Goal: Find contact information: Find contact information

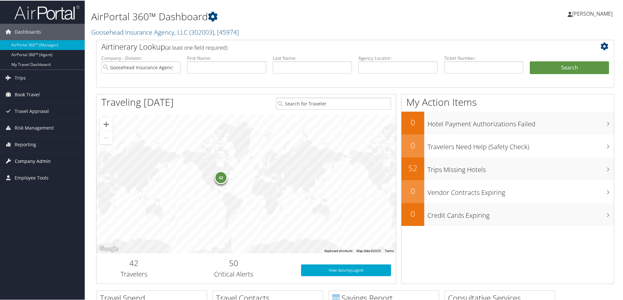
click at [44, 159] on span "Company Admin" at bounding box center [33, 160] width 36 height 16
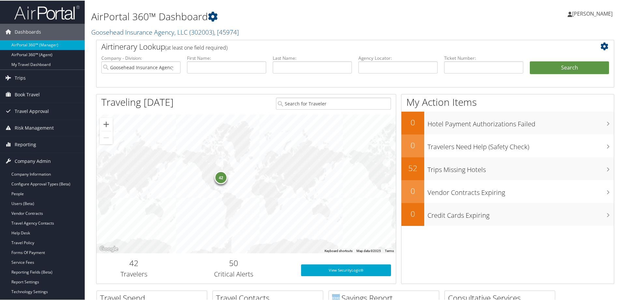
click at [296, 26] on h2 "Goosehead Insurance Agency, LLC ( 302003 ) , [ 45974 ]" at bounding box center [267, 30] width 352 height 11
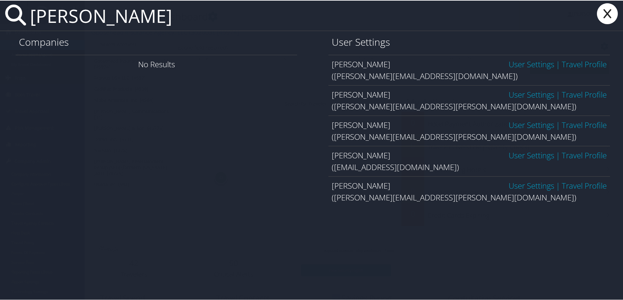
type input "tracy anderson"
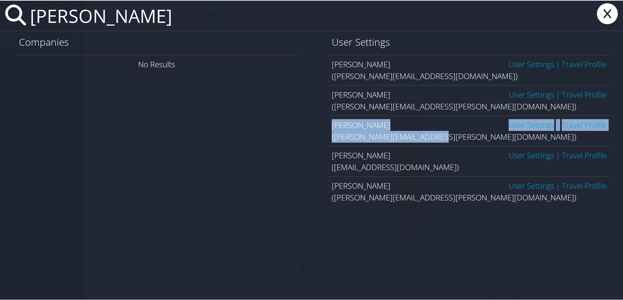
drag, startPoint x: 435, startPoint y: 138, endPoint x: 330, endPoint y: 123, distance: 106.1
click at [330, 123] on div "Tracy Anderson User Settings | Travel Profile (anderson.tracy@fronius.com)" at bounding box center [470, 130] width 282 height 30
copy div "Tracy Anderson User Settings | Travel Profile (anderson.tracy@fronius.com"
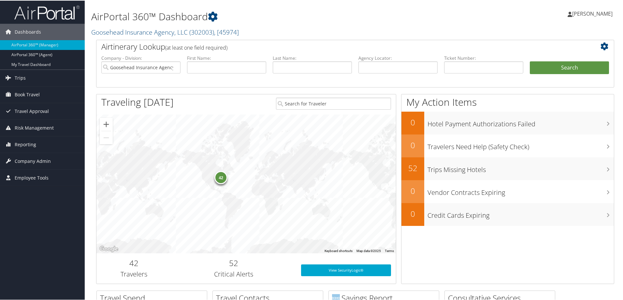
click at [298, 14] on h1 "AirPortal 360™ Dashboard" at bounding box center [267, 16] width 352 height 14
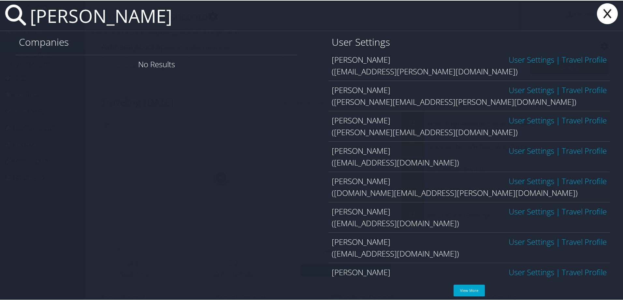
scroll to position [79, 0]
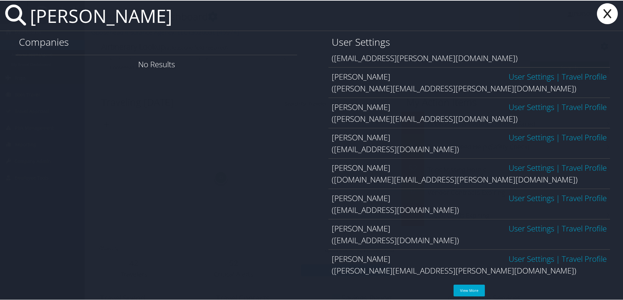
type input "jerome h"
click at [604, 11] on icon at bounding box center [608, 13] width 26 height 21
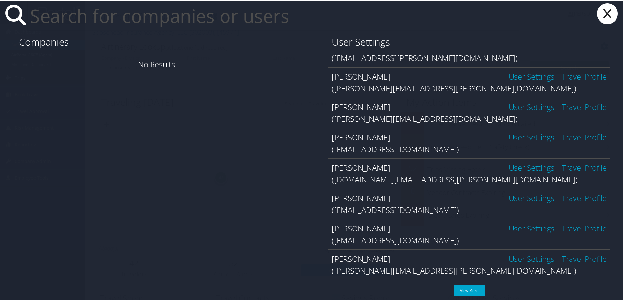
scroll to position [0, 0]
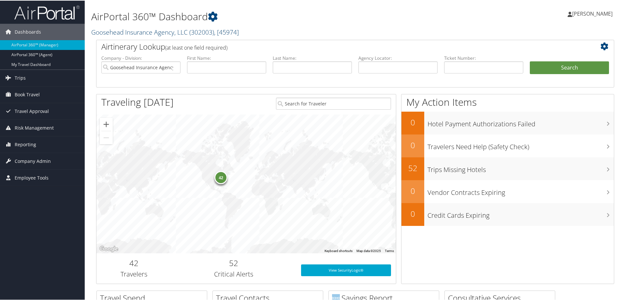
click at [113, 33] on link "Goosehead Insurance Agency, LLC ( 302003 ) , [ 45974 ]" at bounding box center [165, 31] width 148 height 9
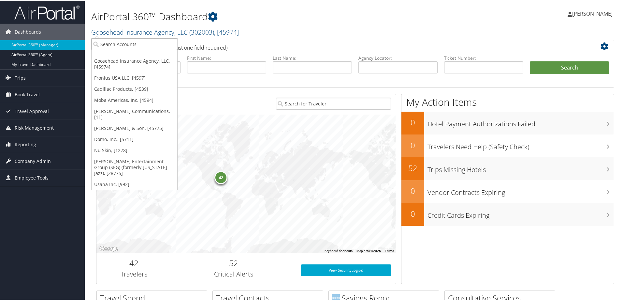
click at [113, 44] on input "search" at bounding box center [135, 43] width 86 height 12
type input "fronius"
click at [120, 54] on div "Fronius USA LLC (1850), [4597]" at bounding box center [135, 55] width 95 height 6
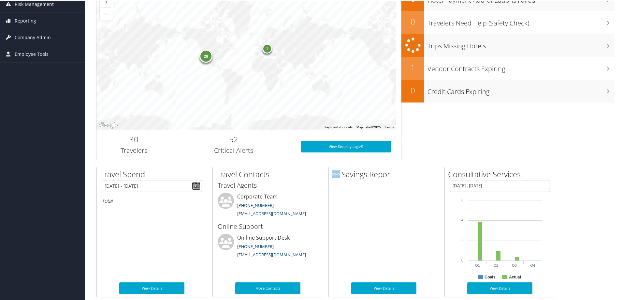
scroll to position [66, 0]
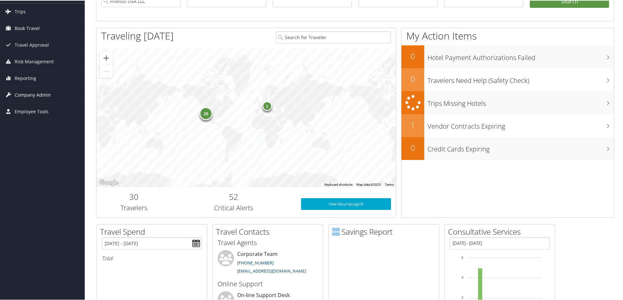
click at [30, 94] on span "Company Admin" at bounding box center [33, 94] width 36 height 16
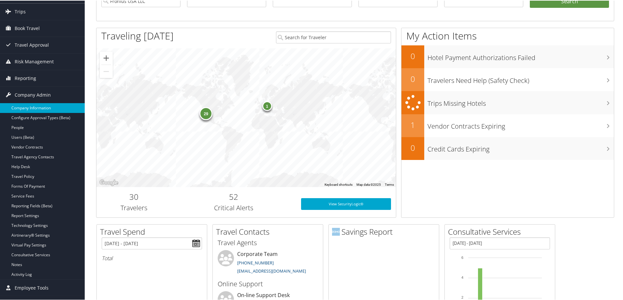
click at [35, 104] on link "Company Information" at bounding box center [42, 107] width 85 height 10
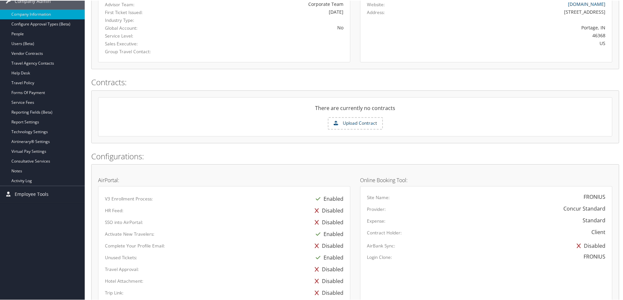
scroll to position [365, 0]
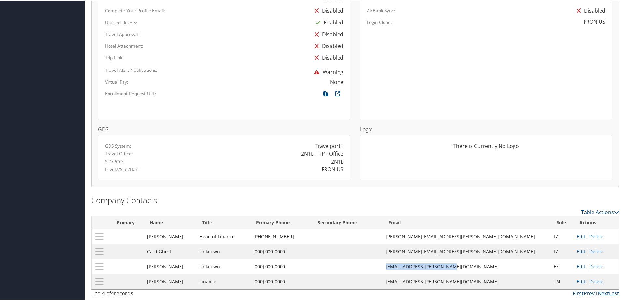
drag, startPoint x: 502, startPoint y: 265, endPoint x: 421, endPoint y: 270, distance: 81.6
click at [421, 270] on tr "[PERSON_NAME] Unknown (000) 000-0000 [EMAIL_ADDRESS][PERSON_NAME][DOMAIN_NAME] …" at bounding box center [356, 265] width 528 height 15
copy tr "[EMAIL_ADDRESS][PERSON_NAME][DOMAIN_NAME]"
